Goal: Information Seeking & Learning: Learn about a topic

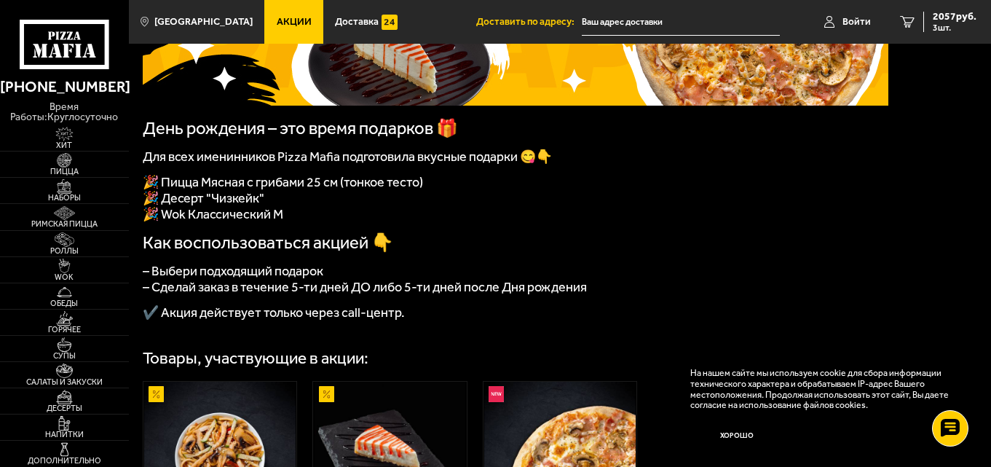
scroll to position [218, 0]
click at [264, 23] on link "Акции" at bounding box center [293, 22] width 59 height 44
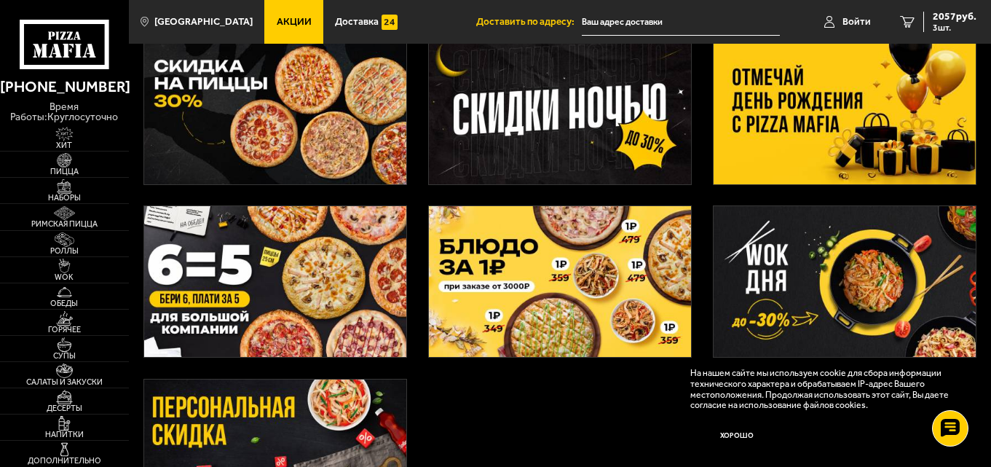
scroll to position [291, 0]
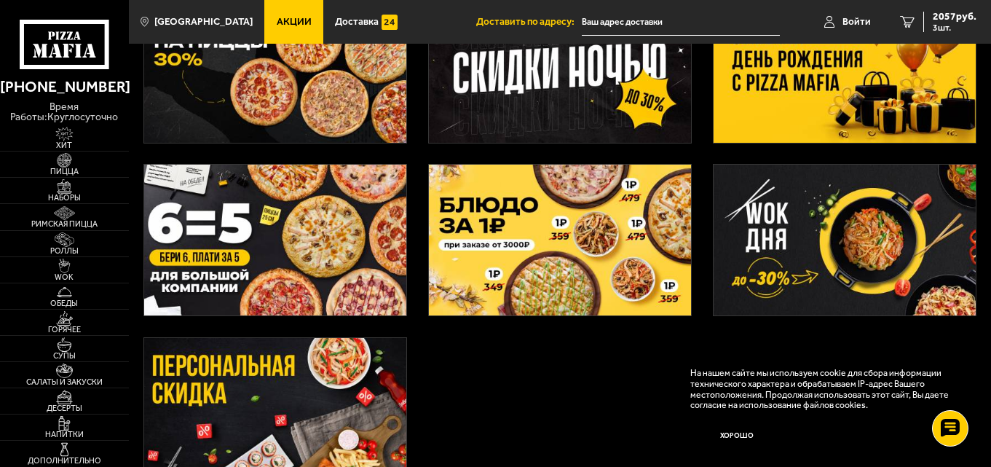
click at [792, 232] on img at bounding box center [844, 240] width 263 height 151
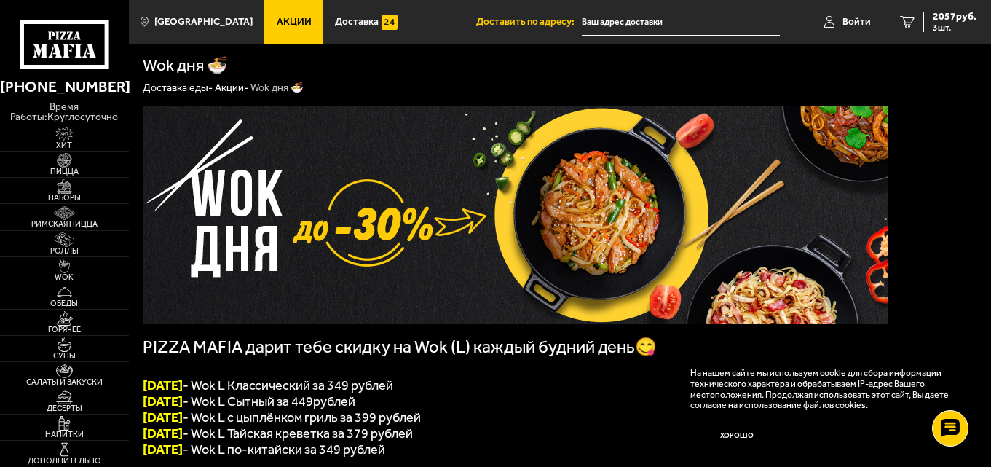
click at [277, 21] on span "Акции" at bounding box center [294, 22] width 35 height 10
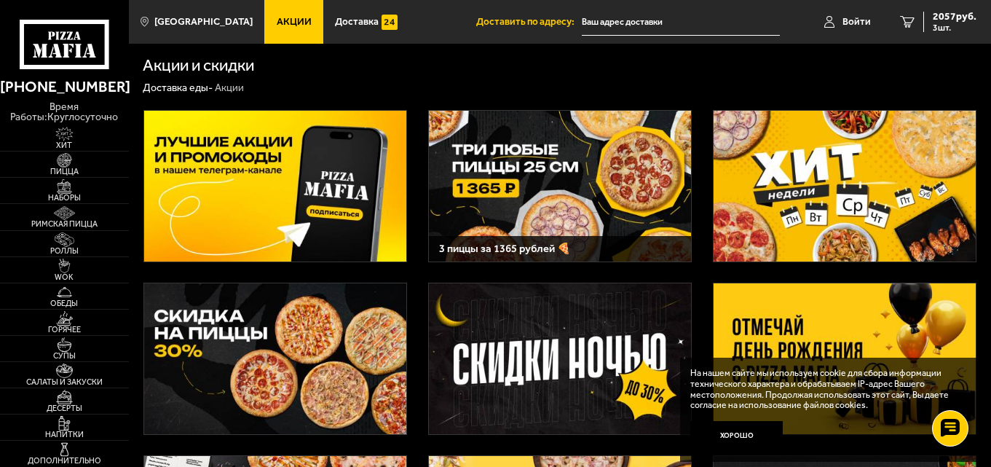
click at [801, 191] on img at bounding box center [844, 186] width 263 height 151
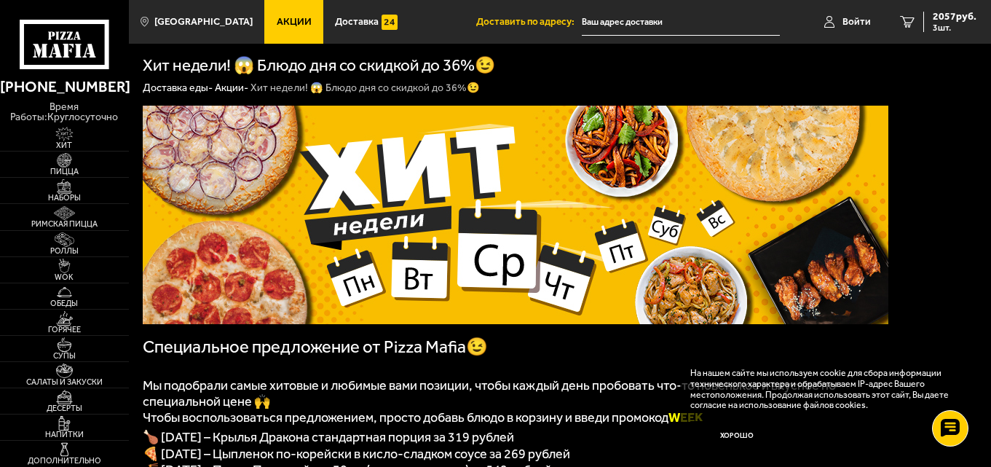
click at [277, 18] on span "Акции" at bounding box center [294, 22] width 35 height 10
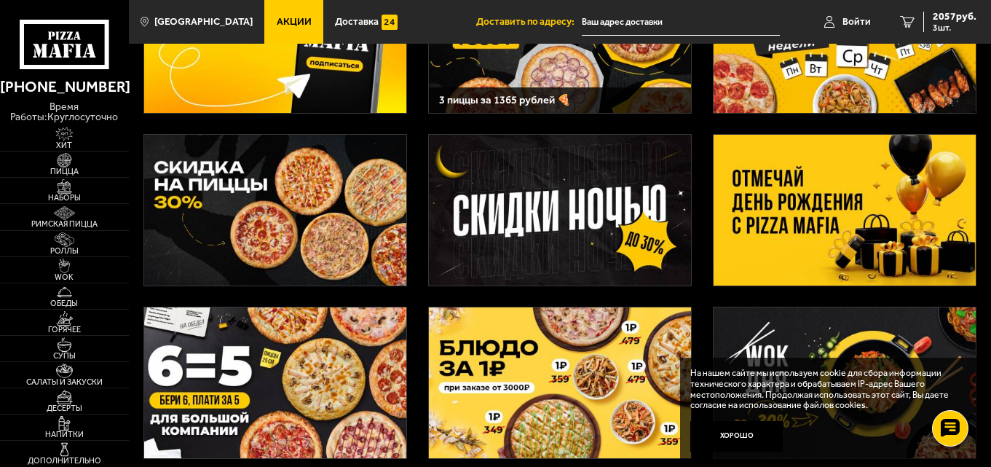
scroll to position [291, 0]
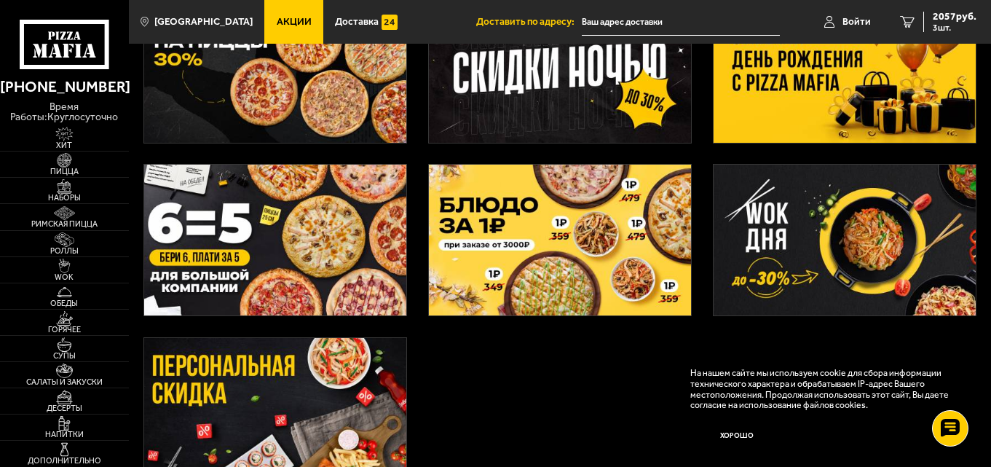
click at [811, 243] on img at bounding box center [844, 240] width 263 height 151
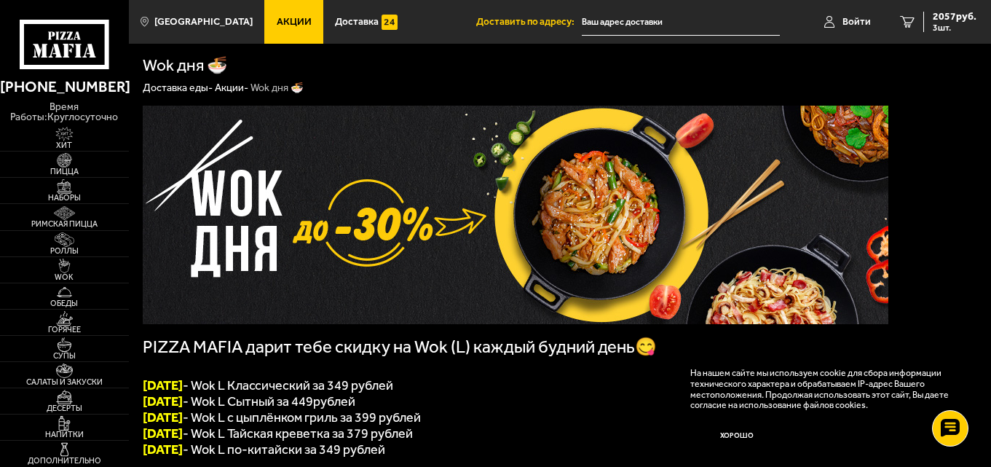
click at [277, 17] on span "Акции" at bounding box center [294, 22] width 35 height 10
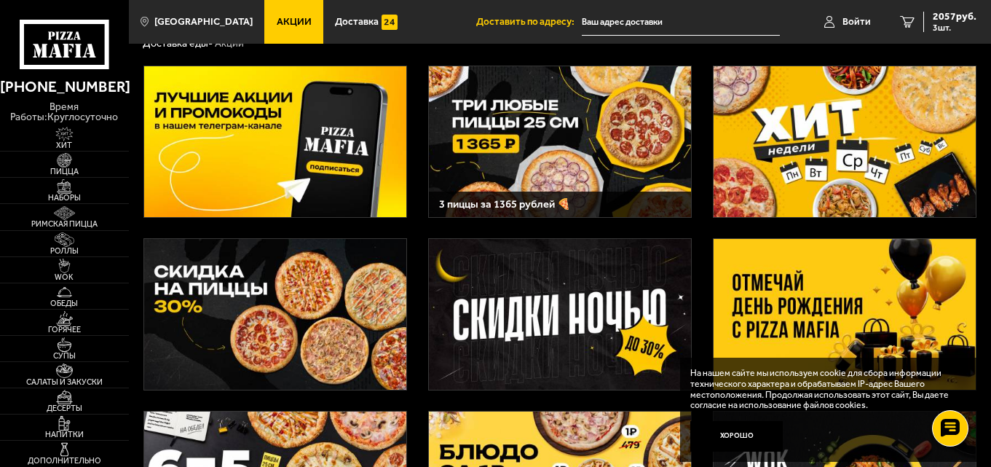
scroll to position [73, 0]
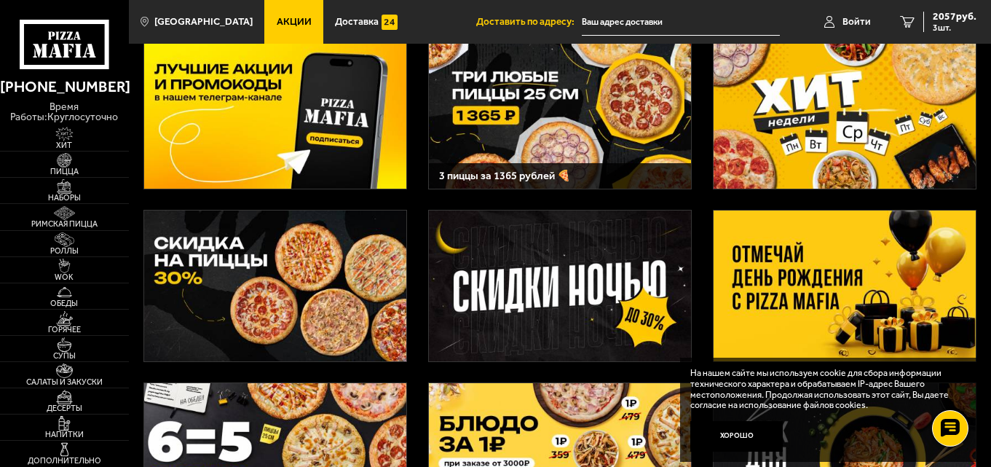
click at [885, 103] on img at bounding box center [844, 113] width 263 height 151
